Goal: Task Accomplishment & Management: Use online tool/utility

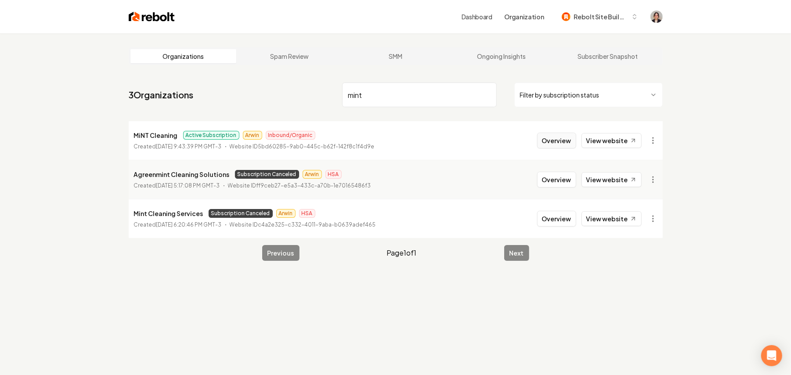
type input "mint"
click at [565, 144] on button "Overview" at bounding box center [556, 141] width 39 height 16
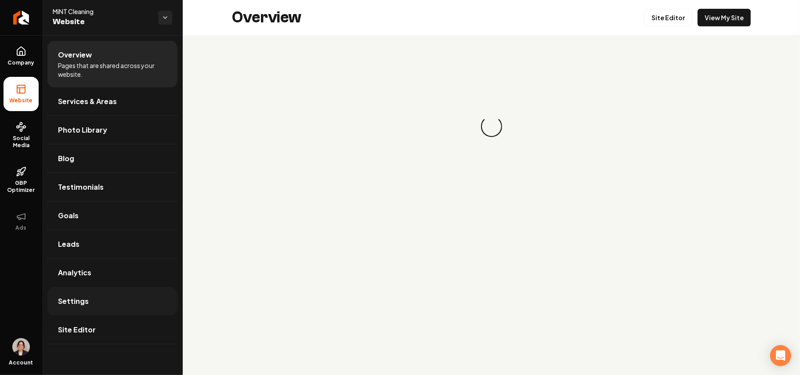
click at [95, 304] on link "Settings" at bounding box center [112, 301] width 130 height 28
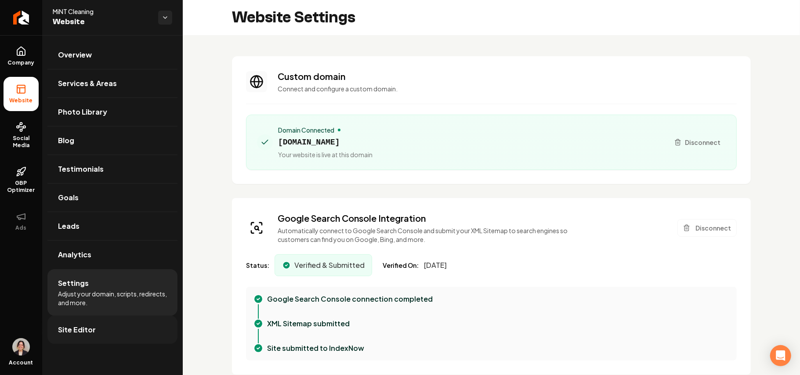
click at [113, 338] on link "Site Editor" at bounding box center [112, 330] width 130 height 28
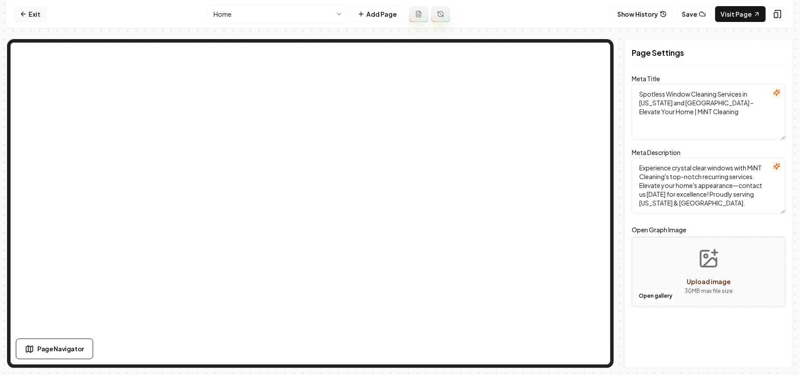
click at [25, 18] on link "Exit" at bounding box center [30, 14] width 32 height 16
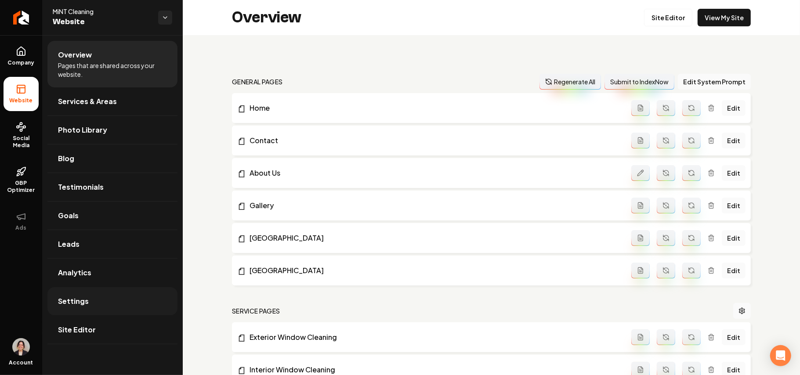
click at [67, 304] on span "Settings" at bounding box center [73, 301] width 31 height 11
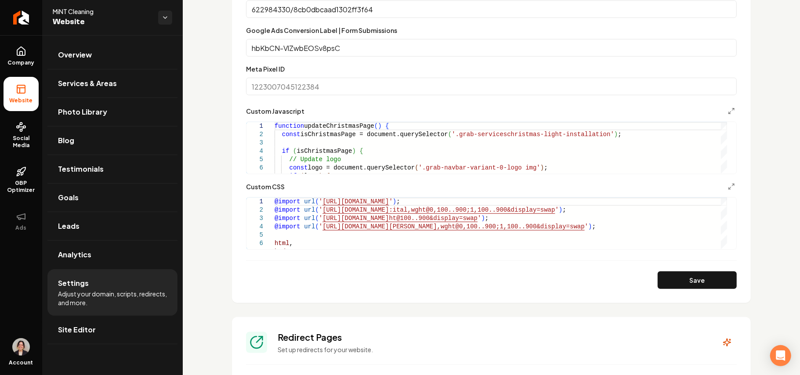
scroll to position [585, 0]
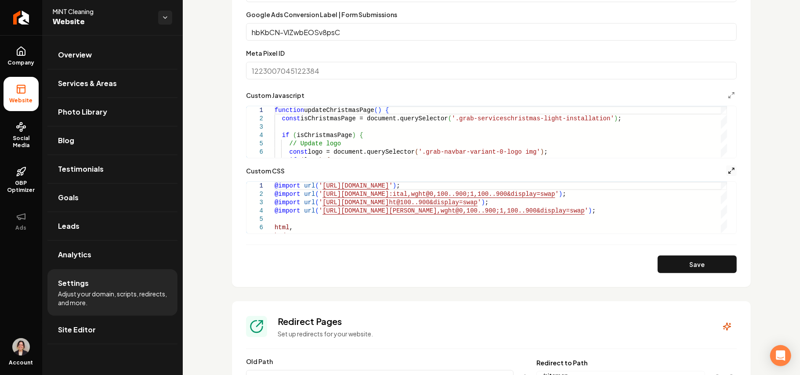
click at [728, 167] on icon "Main content area" at bounding box center [731, 170] width 7 height 7
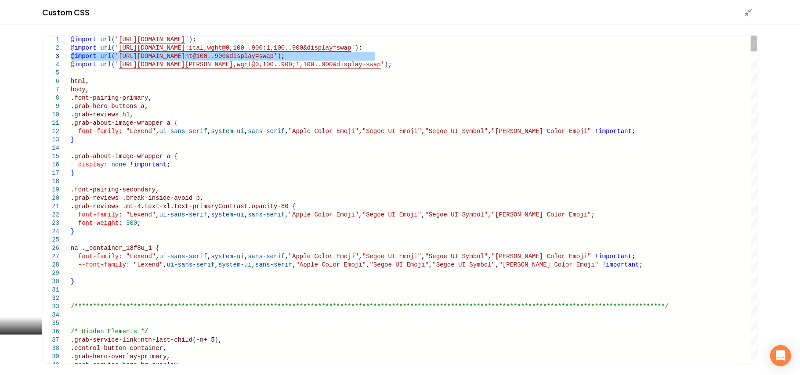
drag, startPoint x: 434, startPoint y: 60, endPoint x: 18, endPoint y: 57, distance: 416.3
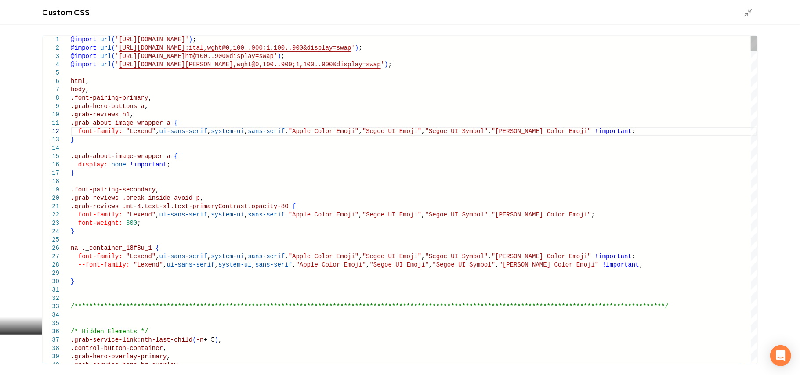
type textarea "**********"
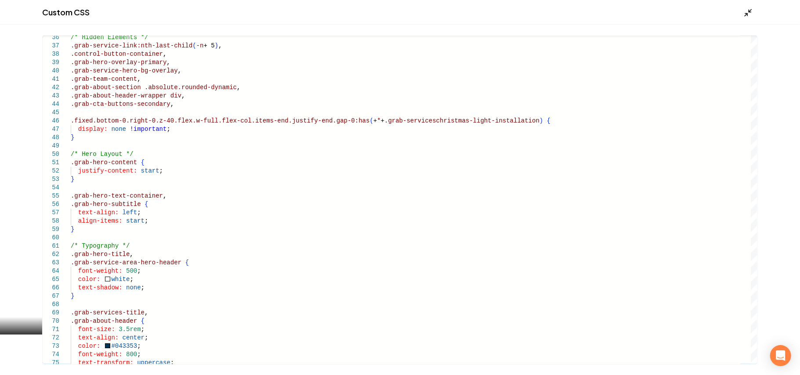
click at [751, 15] on icon "Main content area" at bounding box center [747, 12] width 9 height 9
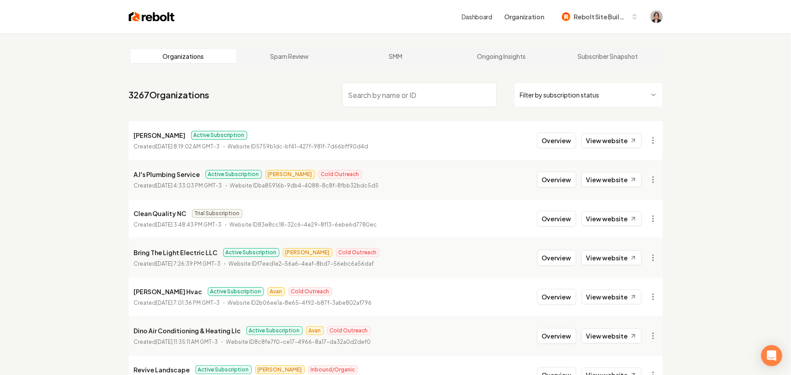
paste input "Terrain Transformation"
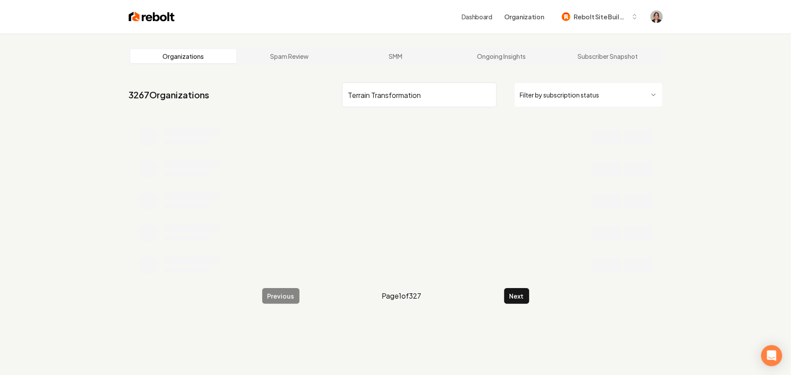
type input "Terrain Transformation"
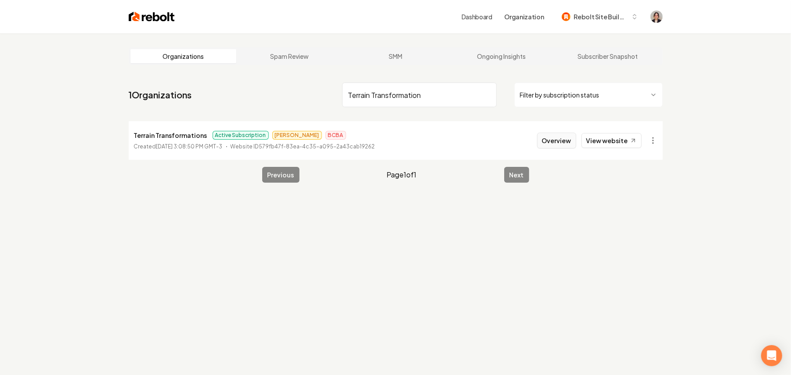
click at [562, 139] on button "Overview" at bounding box center [556, 141] width 39 height 16
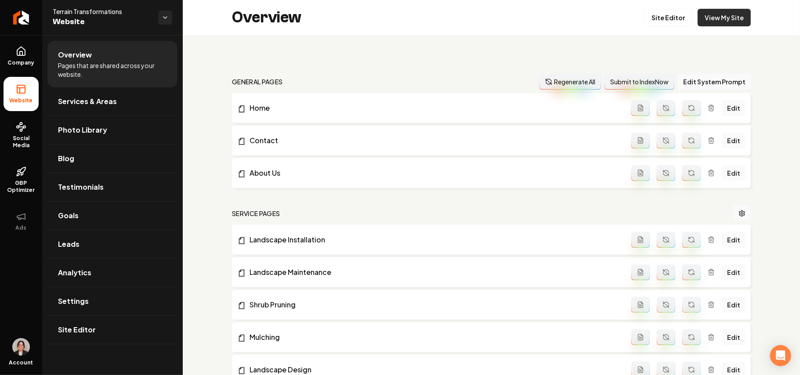
click at [714, 20] on link "View My Site" at bounding box center [723, 18] width 53 height 18
click at [23, 54] on icon at bounding box center [21, 51] width 11 height 11
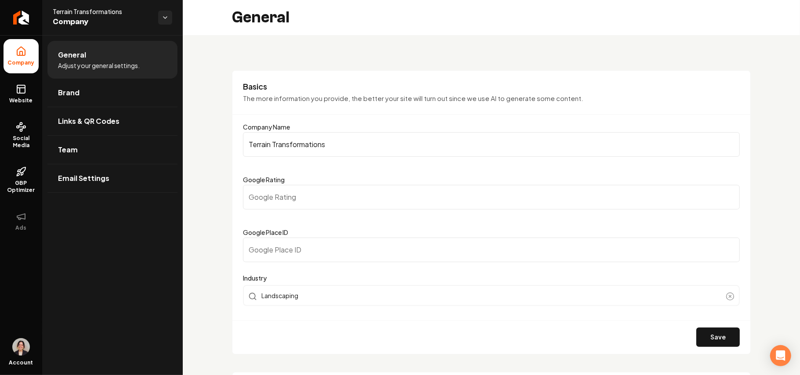
click at [72, 89] on span "Brand" at bounding box center [69, 92] width 22 height 11
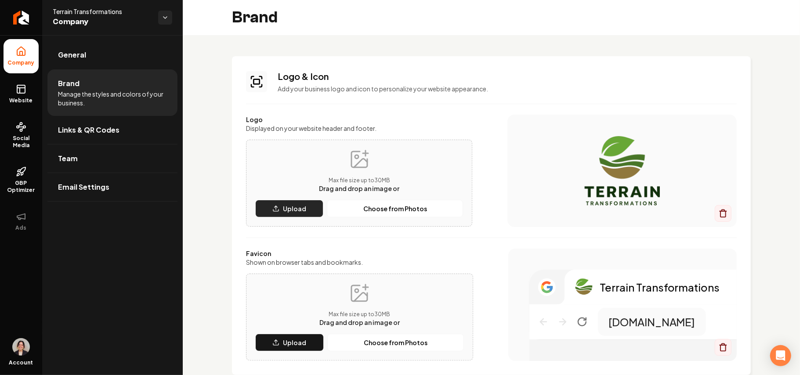
click at [263, 211] on button "Upload" at bounding box center [289, 209] width 68 height 18
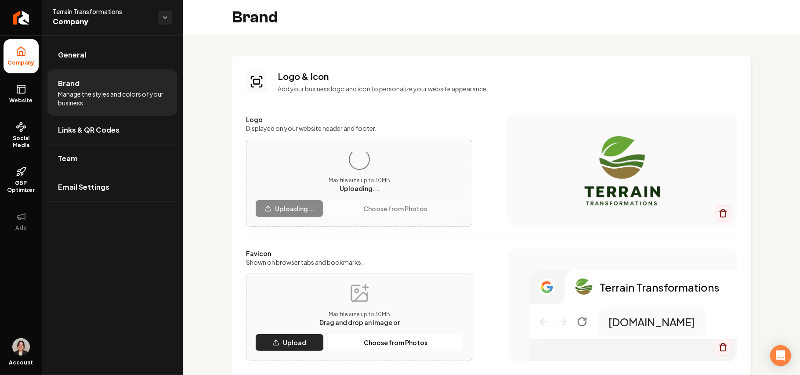
click at [290, 343] on p "Upload" at bounding box center [294, 342] width 23 height 9
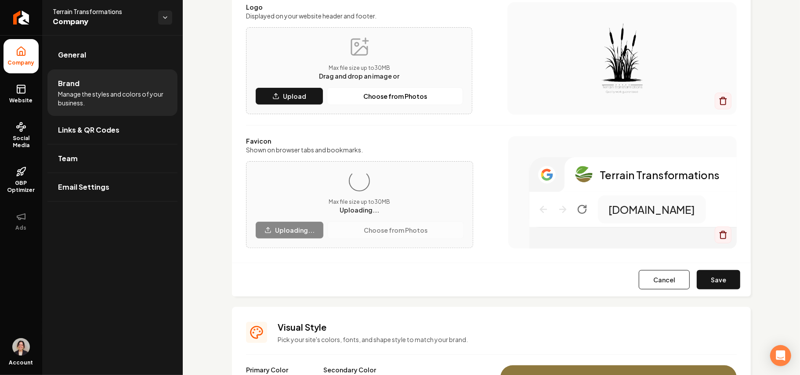
scroll to position [117, 0]
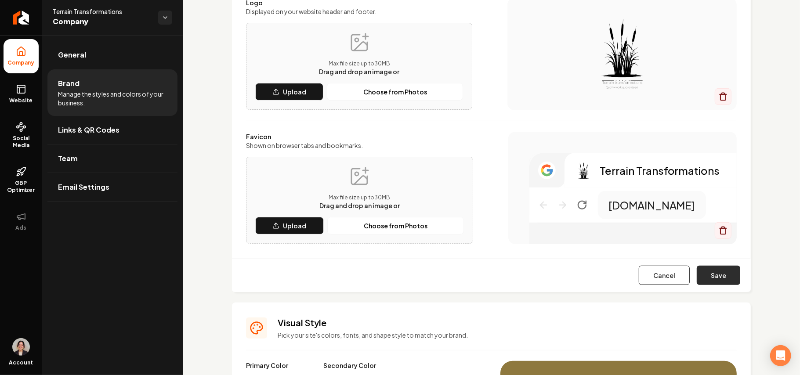
click at [716, 275] on button "Save" at bounding box center [717, 275] width 43 height 19
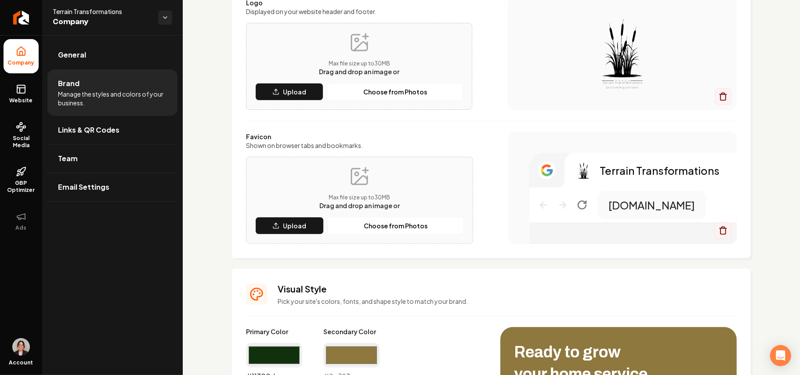
click at [275, 355] on input "#11300d" at bounding box center [274, 355] width 56 height 25
type input "#181b19"
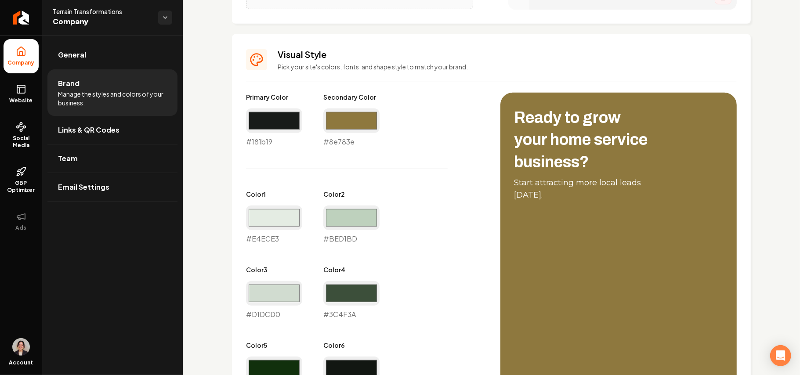
scroll to position [176, 0]
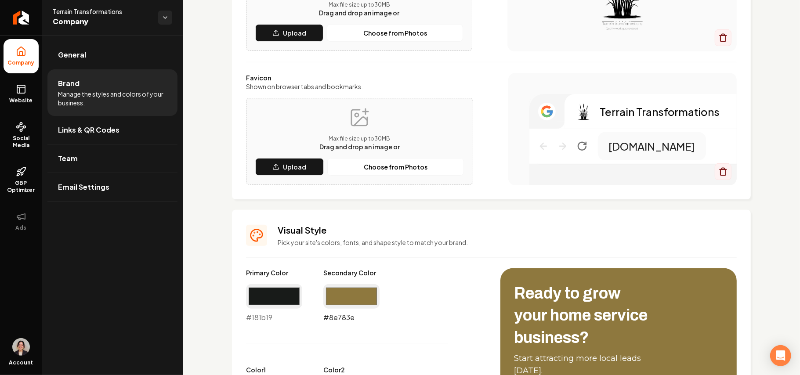
click at [357, 303] on input "#8e783e" at bounding box center [351, 296] width 56 height 25
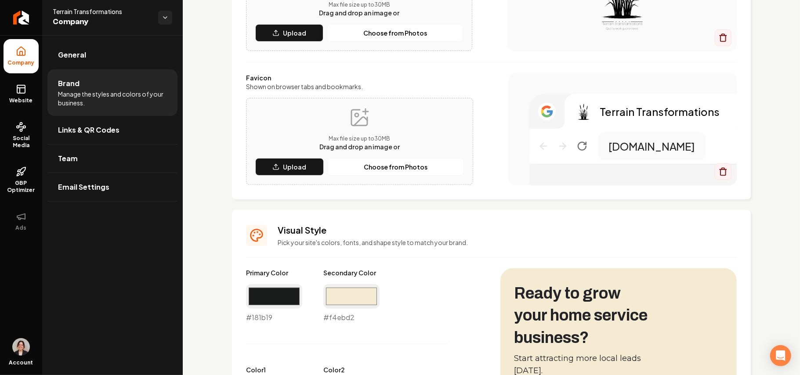
type input "#f4ebd2"
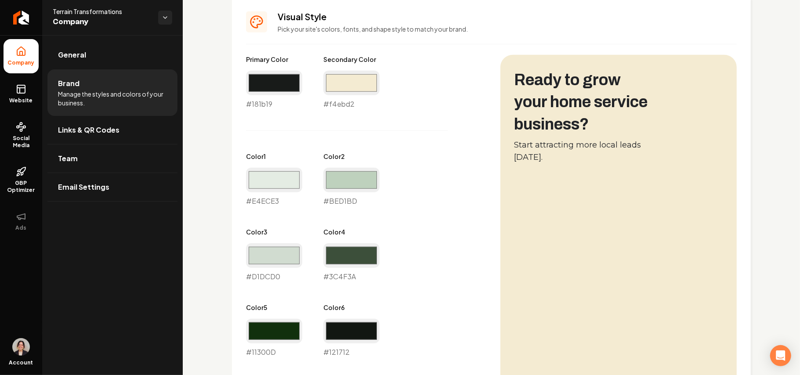
scroll to position [410, 0]
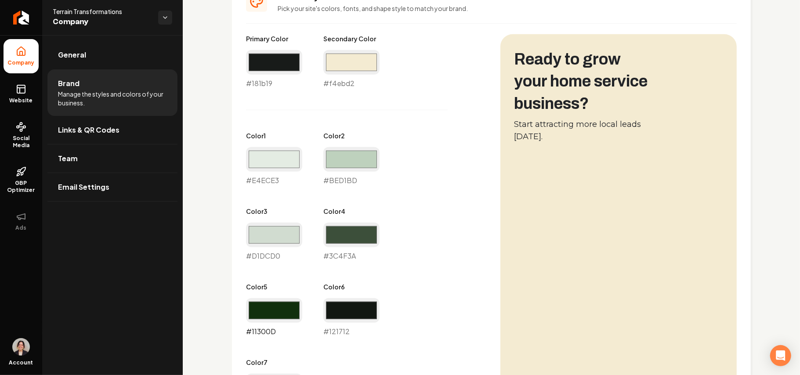
click at [278, 310] on input "#11300d" at bounding box center [274, 310] width 56 height 25
type input "#181b19"
click at [375, 312] on input "#121712" at bounding box center [351, 310] width 56 height 25
type input "#191a19"
click at [452, 246] on div "Primary Color #181b19 #181b19 Secondary Color #f4ebd2 #f4ebd2 Color 1 #e4ece3 #…" at bounding box center [364, 223] width 237 height 378
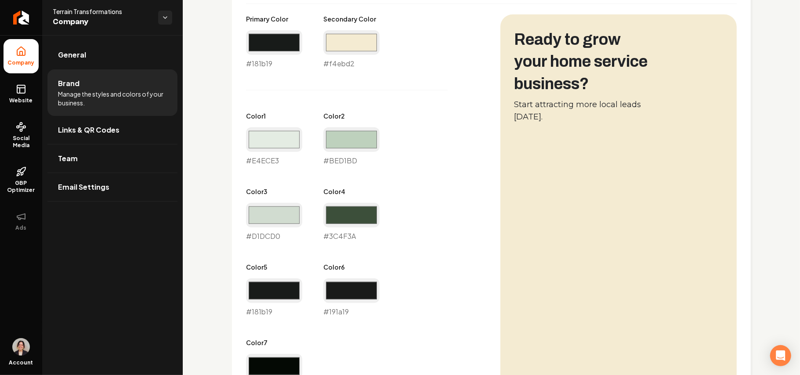
scroll to position [527, 0]
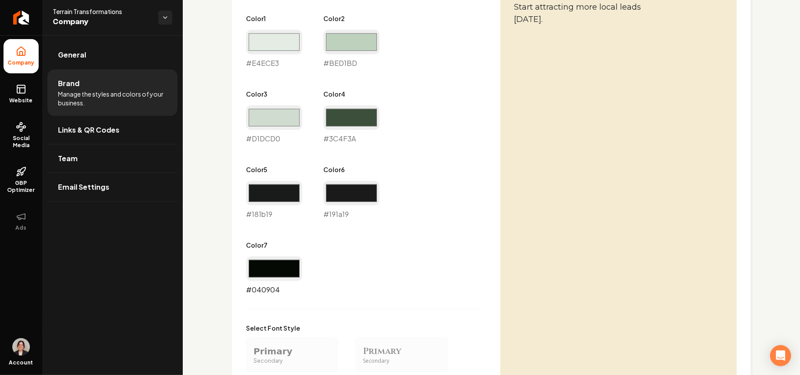
click at [283, 273] on input "#040904" at bounding box center [274, 268] width 56 height 25
type input "#0f0f0f"
drag, startPoint x: 465, startPoint y: 234, endPoint x: 371, endPoint y: 240, distance: 95.0
click at [465, 234] on div "Primary Color #181b19 #181b19 Secondary Color #f4ebd2 #f4ebd2 Color 1 #e4ece3 #…" at bounding box center [364, 106] width 237 height 378
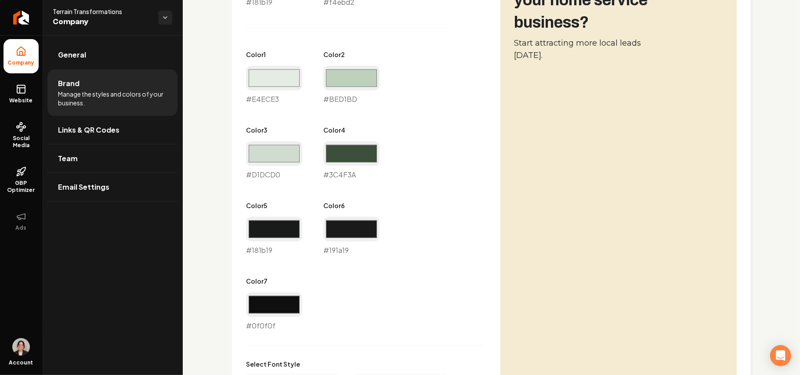
scroll to position [468, 0]
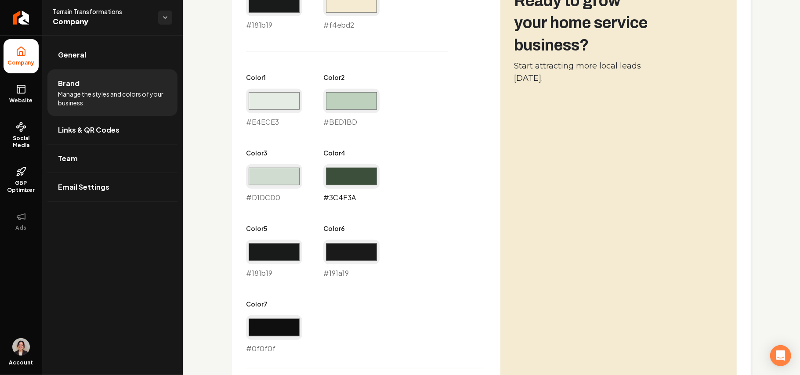
click at [362, 181] on input "#3c4f3a" at bounding box center [351, 176] width 56 height 25
type input "#2b312d"
click at [291, 177] on input "#d1dcd0" at bounding box center [274, 176] width 56 height 25
type input "#404f45"
click at [344, 95] on input "#bed1bd" at bounding box center [351, 101] width 56 height 25
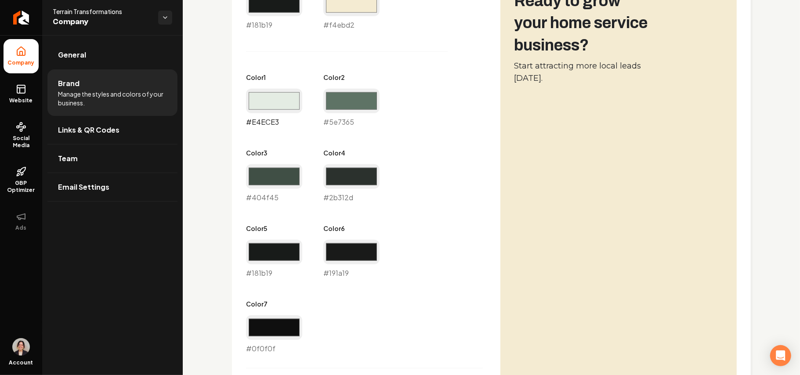
type input "#5e7365"
click at [278, 97] on input "#e4ece3" at bounding box center [274, 101] width 56 height 25
type input "#93a99b"
click at [436, 145] on div "Primary Color #181b19 #181b19 Secondary Color #f4ebd2 #f4ebd2 Color 1 #93a99b #…" at bounding box center [364, 165] width 237 height 378
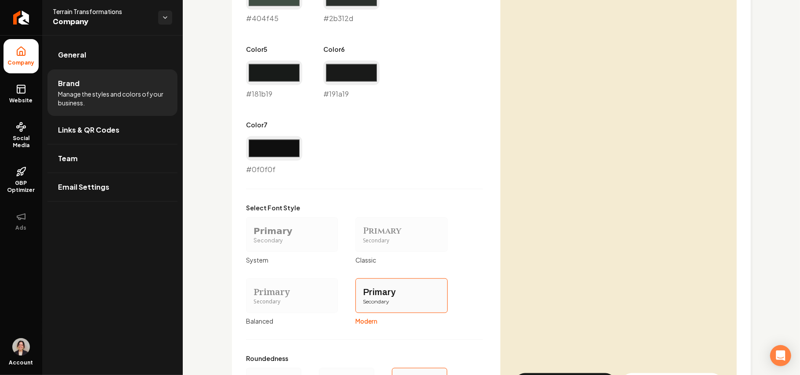
scroll to position [750, 0]
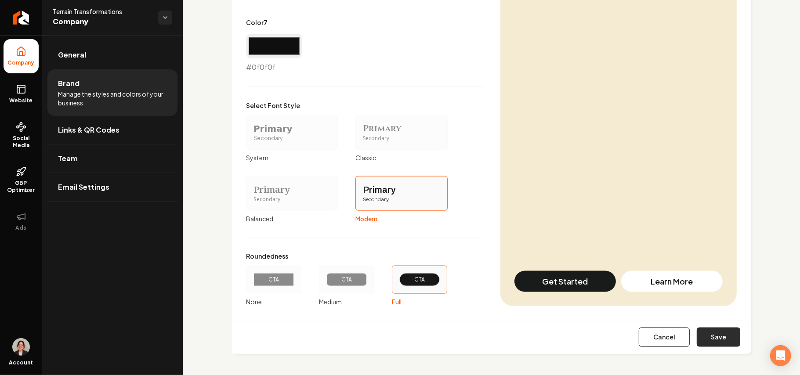
click at [700, 341] on button "Save" at bounding box center [717, 337] width 43 height 19
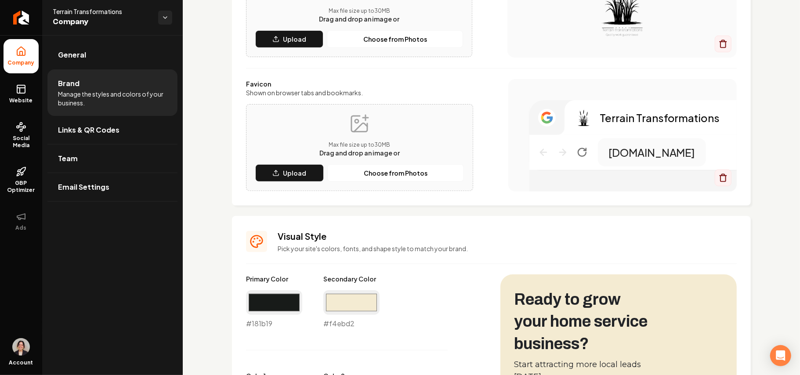
scroll to position [165, 0]
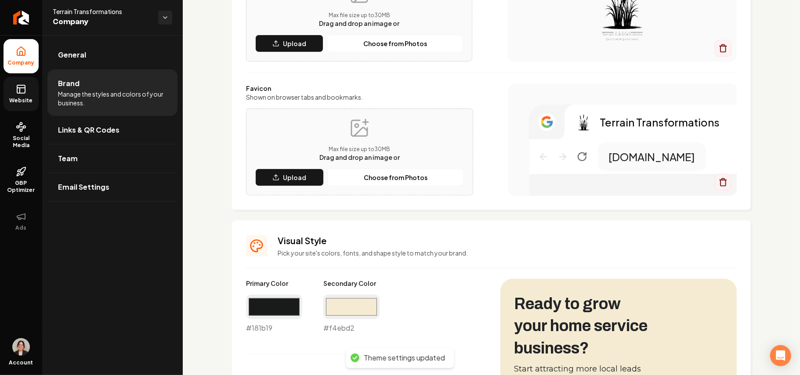
click at [25, 93] on rect at bounding box center [21, 89] width 8 height 8
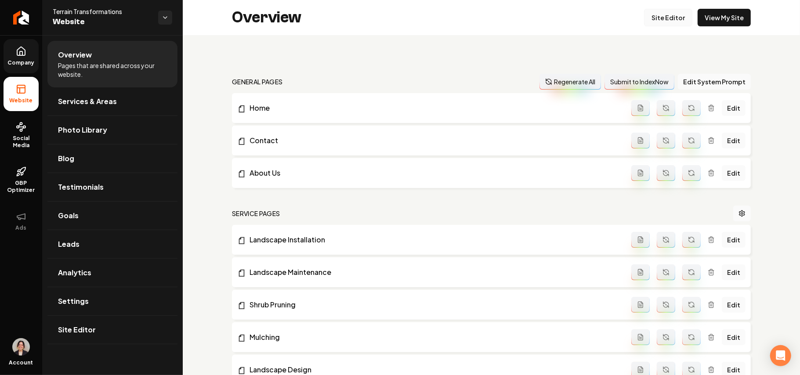
click at [658, 24] on link "Site Editor" at bounding box center [668, 18] width 48 height 18
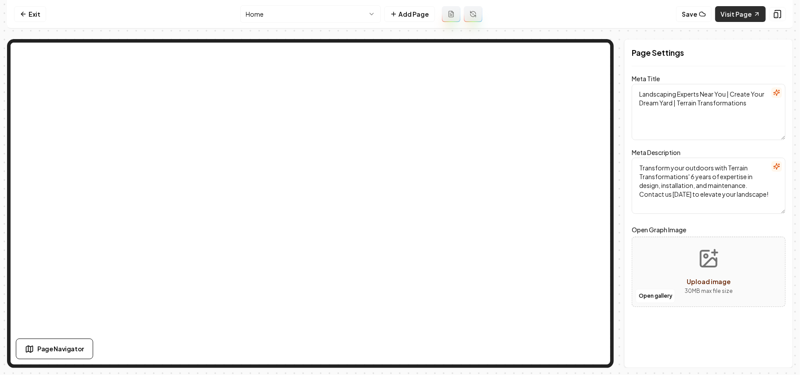
click at [726, 11] on link "Visit Page" at bounding box center [740, 14] width 50 height 16
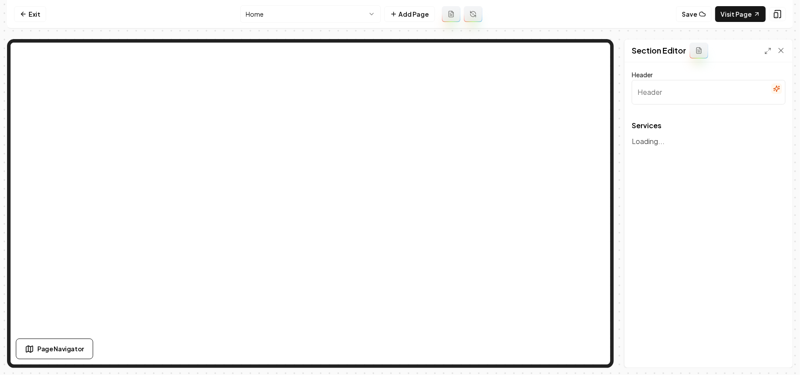
type input "Our Expert Landscaping Services"
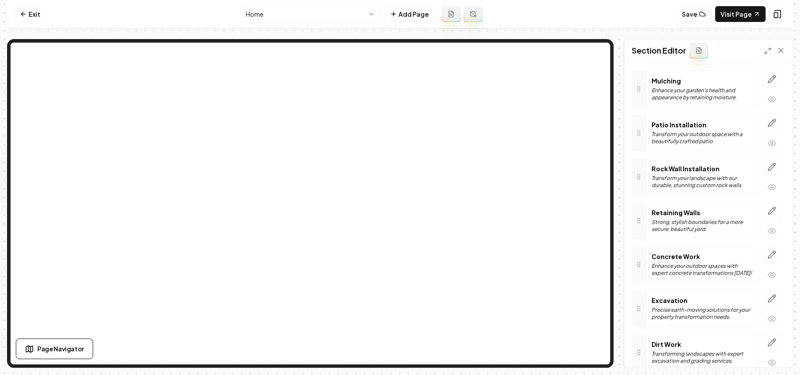
scroll to position [351, 0]
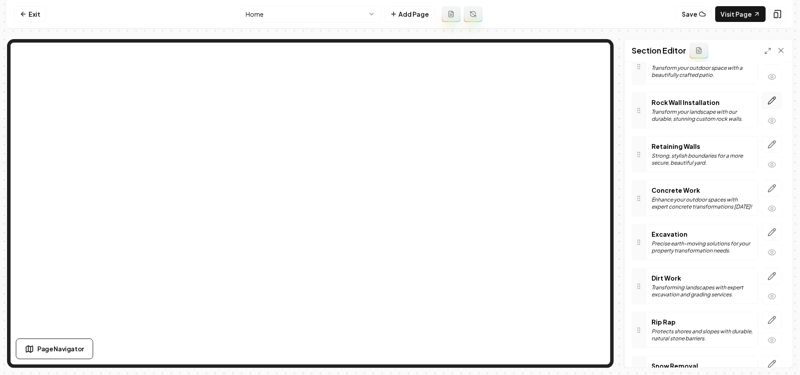
click at [767, 104] on icon "button" at bounding box center [771, 100] width 9 height 9
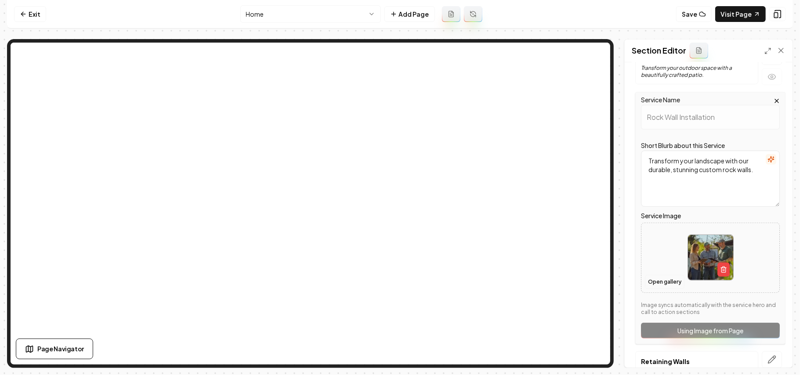
click at [656, 283] on button "Open gallery" at bounding box center [665, 282] width 40 height 14
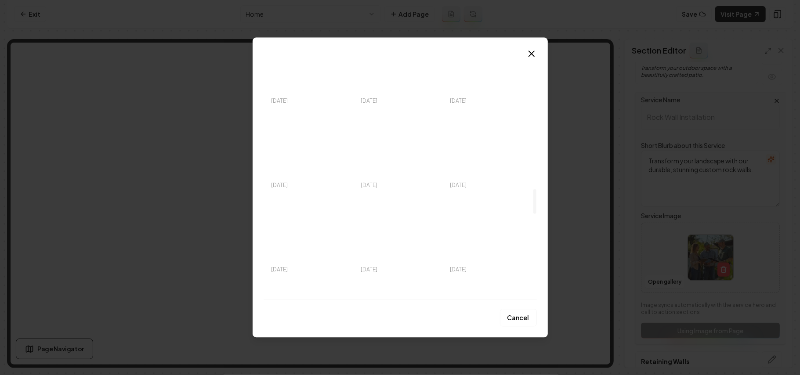
scroll to position [1346, 0]
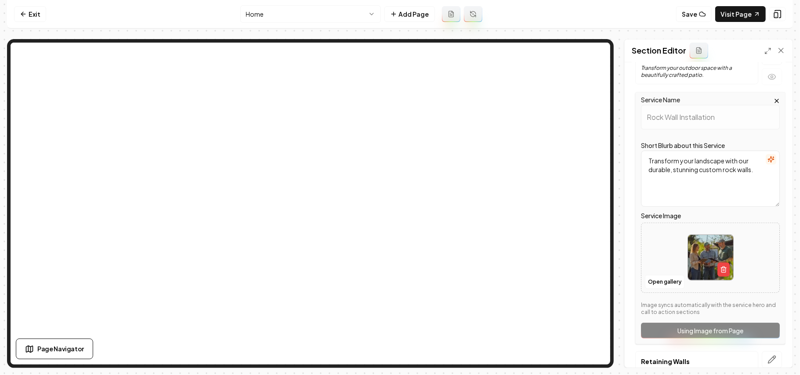
click at [738, 259] on div at bounding box center [710, 257] width 138 height 60
type input "**********"
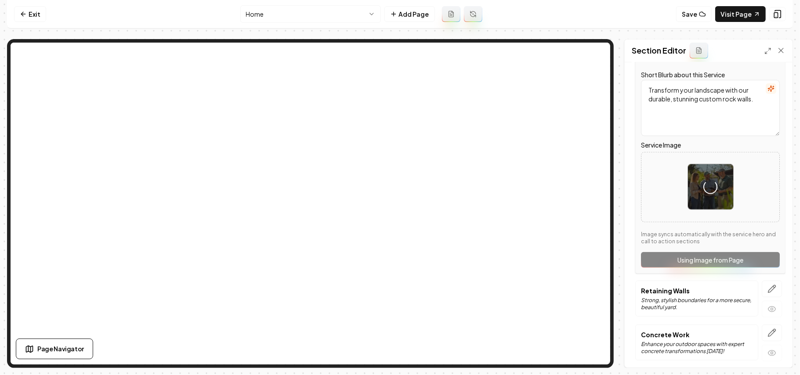
scroll to position [527, 0]
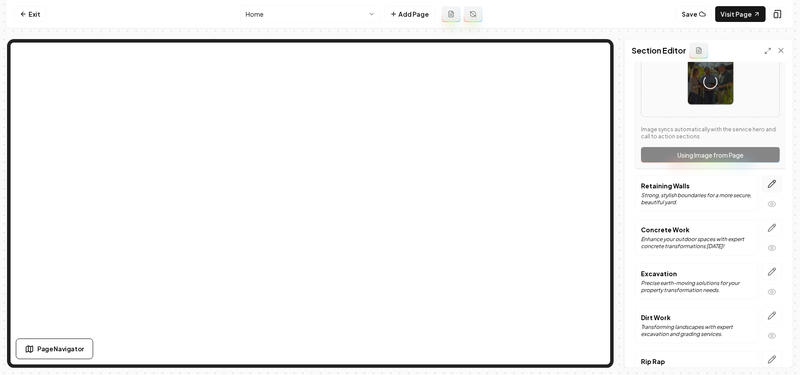
click at [768, 188] on icon "button" at bounding box center [771, 183] width 7 height 7
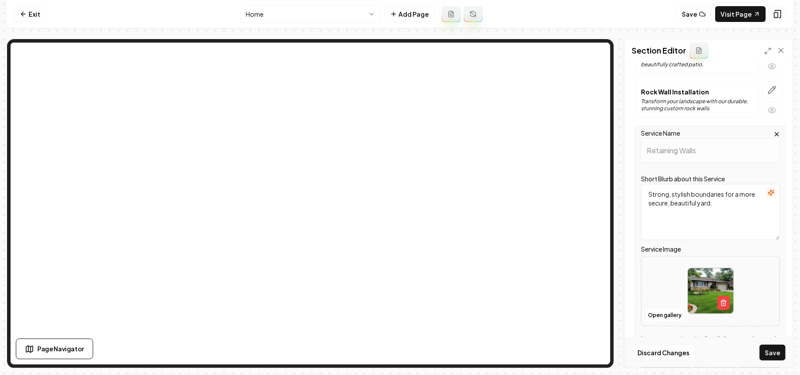
scroll to position [468, 0]
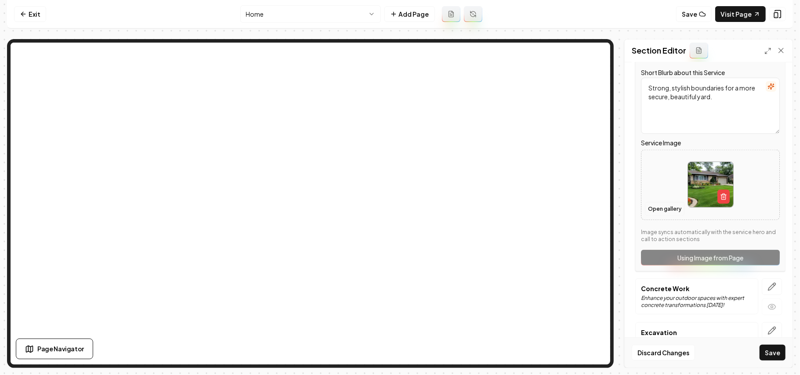
click at [670, 215] on button "Open gallery" at bounding box center [665, 209] width 40 height 14
click at [661, 194] on div at bounding box center [710, 185] width 138 height 60
click at [778, 189] on div "Header Our Expert Landscaping Services Services Landscape Design Transform your…" at bounding box center [708, 214] width 168 height 305
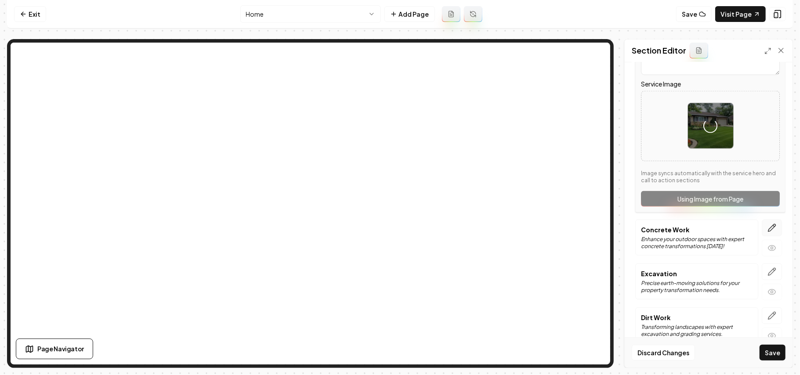
click at [767, 232] on icon "button" at bounding box center [771, 227] width 9 height 9
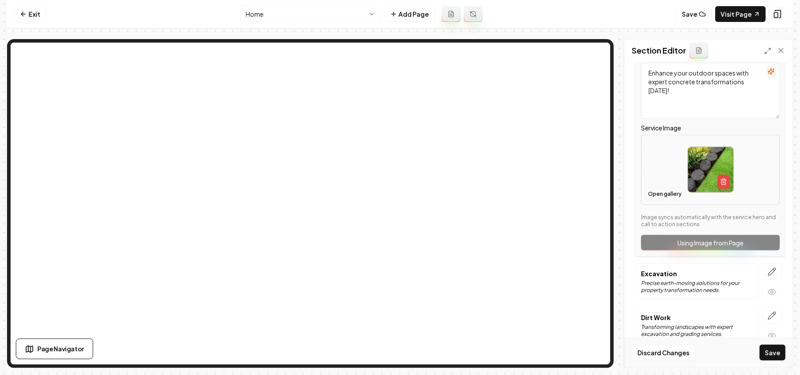
click at [666, 201] on button "Open gallery" at bounding box center [665, 194] width 40 height 14
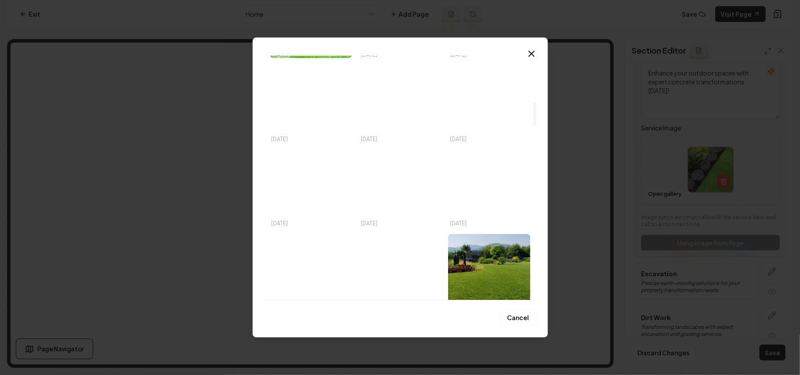
scroll to position [468, 0]
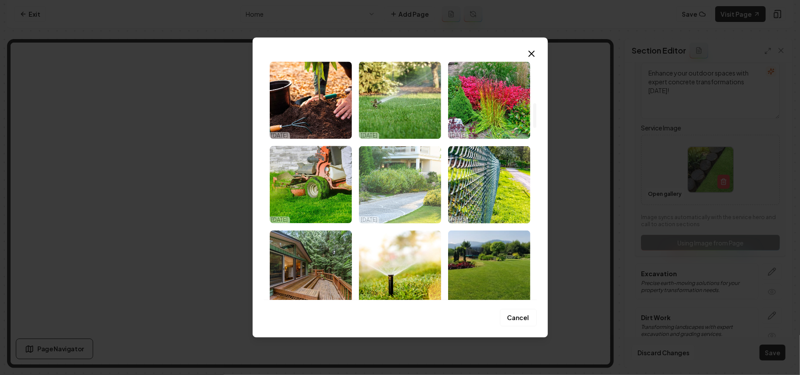
click at [399, 202] on img "Select image image_68a393f05c7cd75eb8957838.jpeg" at bounding box center [400, 184] width 82 height 77
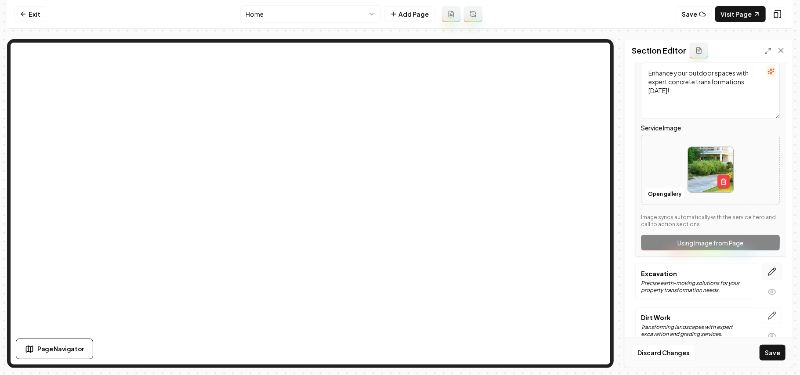
click at [761, 276] on button "button" at bounding box center [771, 271] width 20 height 17
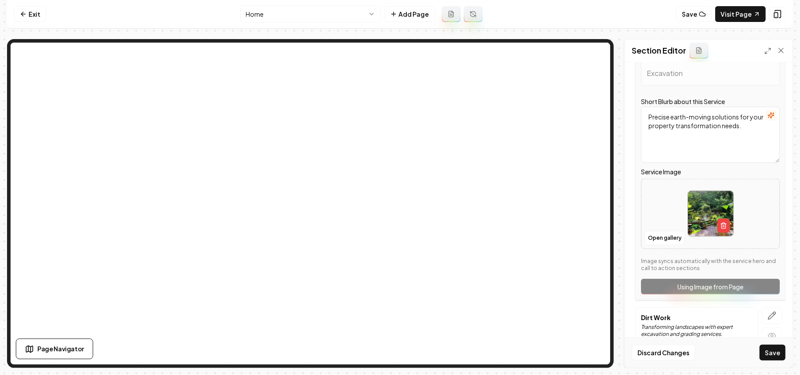
click at [664, 229] on div at bounding box center [710, 214] width 138 height 60
type input "**********"
click at [766, 359] on button "Save" at bounding box center [772, 353] width 26 height 16
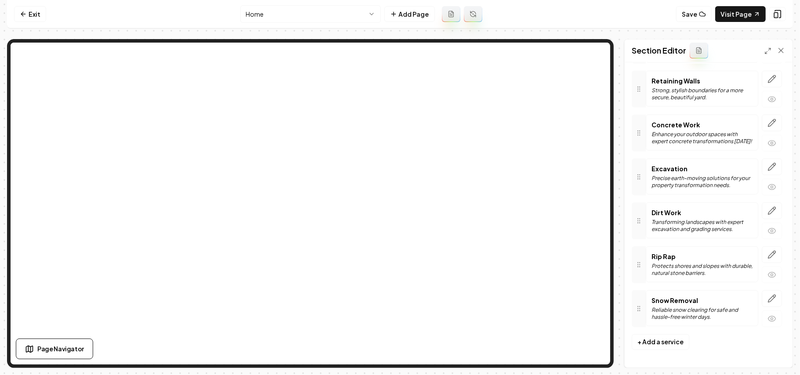
scroll to position [425, 0]
click at [767, 253] on icon "button" at bounding box center [771, 254] width 9 height 9
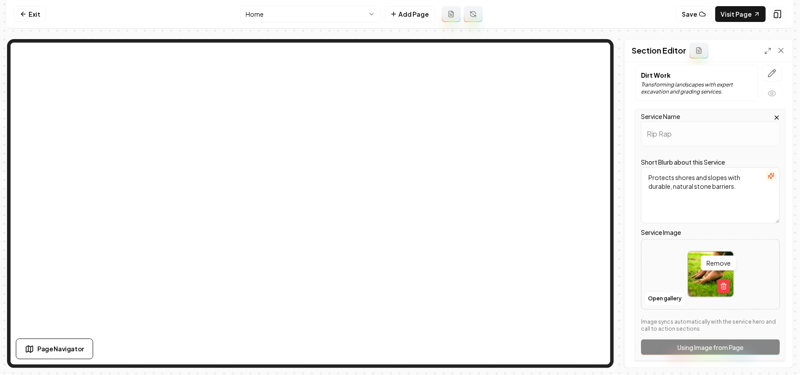
scroll to position [601, 0]
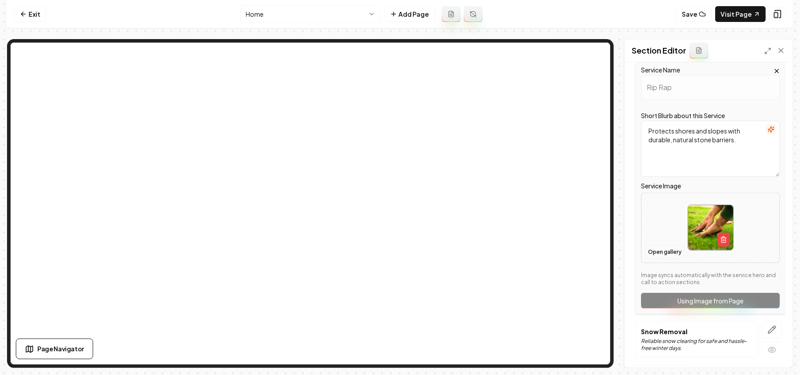
click at [665, 259] on button "Open gallery" at bounding box center [665, 252] width 40 height 14
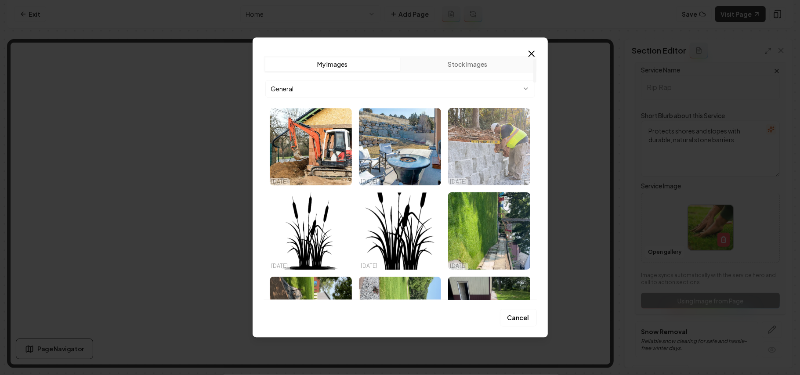
scroll to position [176, 0]
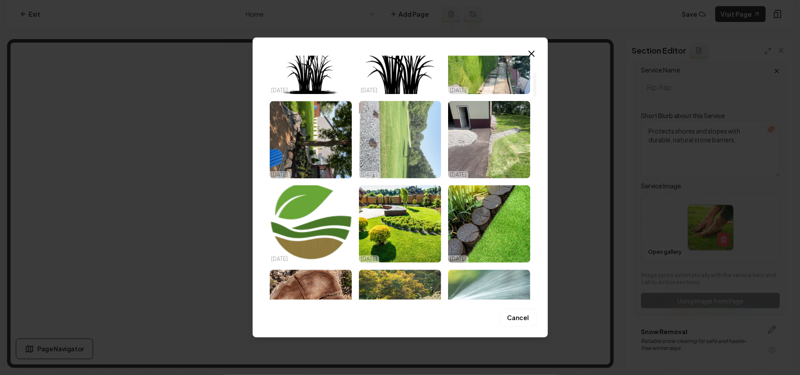
click at [399, 149] on img "Select image image_68a631325c7cd75eb8ae695e.webp" at bounding box center [400, 139] width 82 height 77
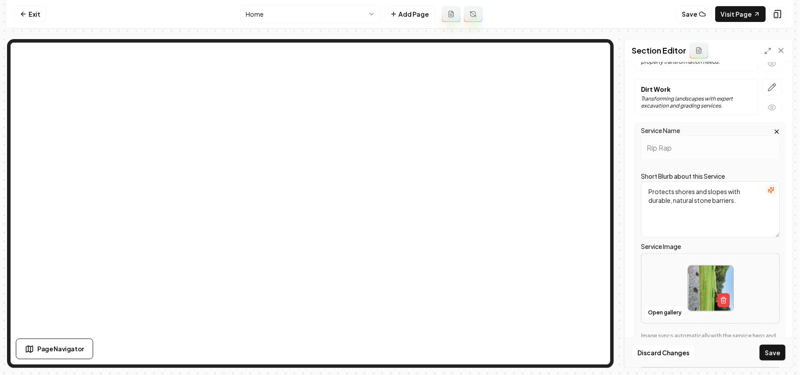
scroll to position [483, 0]
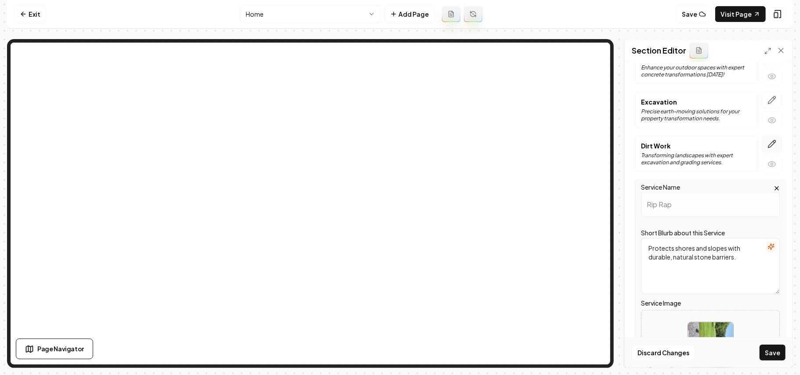
click at [767, 147] on icon "button" at bounding box center [771, 144] width 9 height 9
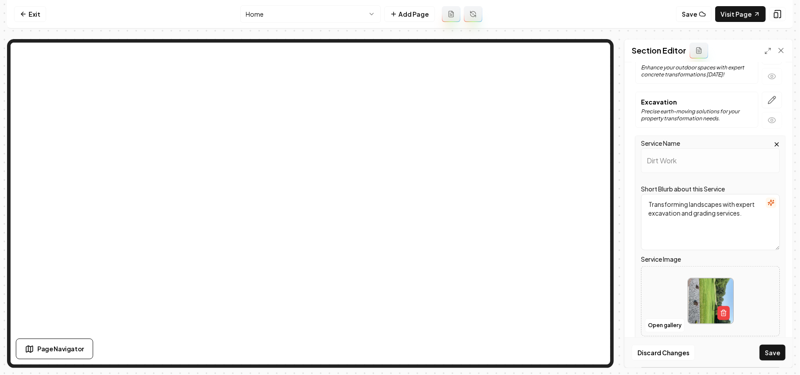
click at [661, 307] on div at bounding box center [710, 301] width 138 height 60
type input "**********"
click at [779, 352] on button "Save" at bounding box center [772, 353] width 26 height 16
click at [736, 12] on link "Visit Page" at bounding box center [740, 14] width 50 height 16
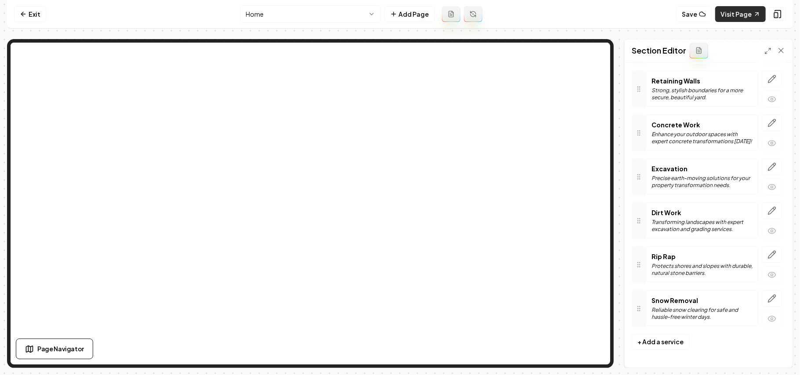
scroll to position [425, 0]
click at [699, 13] on button "Save" at bounding box center [694, 14] width 36 height 16
click at [723, 8] on link "Visit Page" at bounding box center [740, 14] width 50 height 16
